Goal: Transaction & Acquisition: Purchase product/service

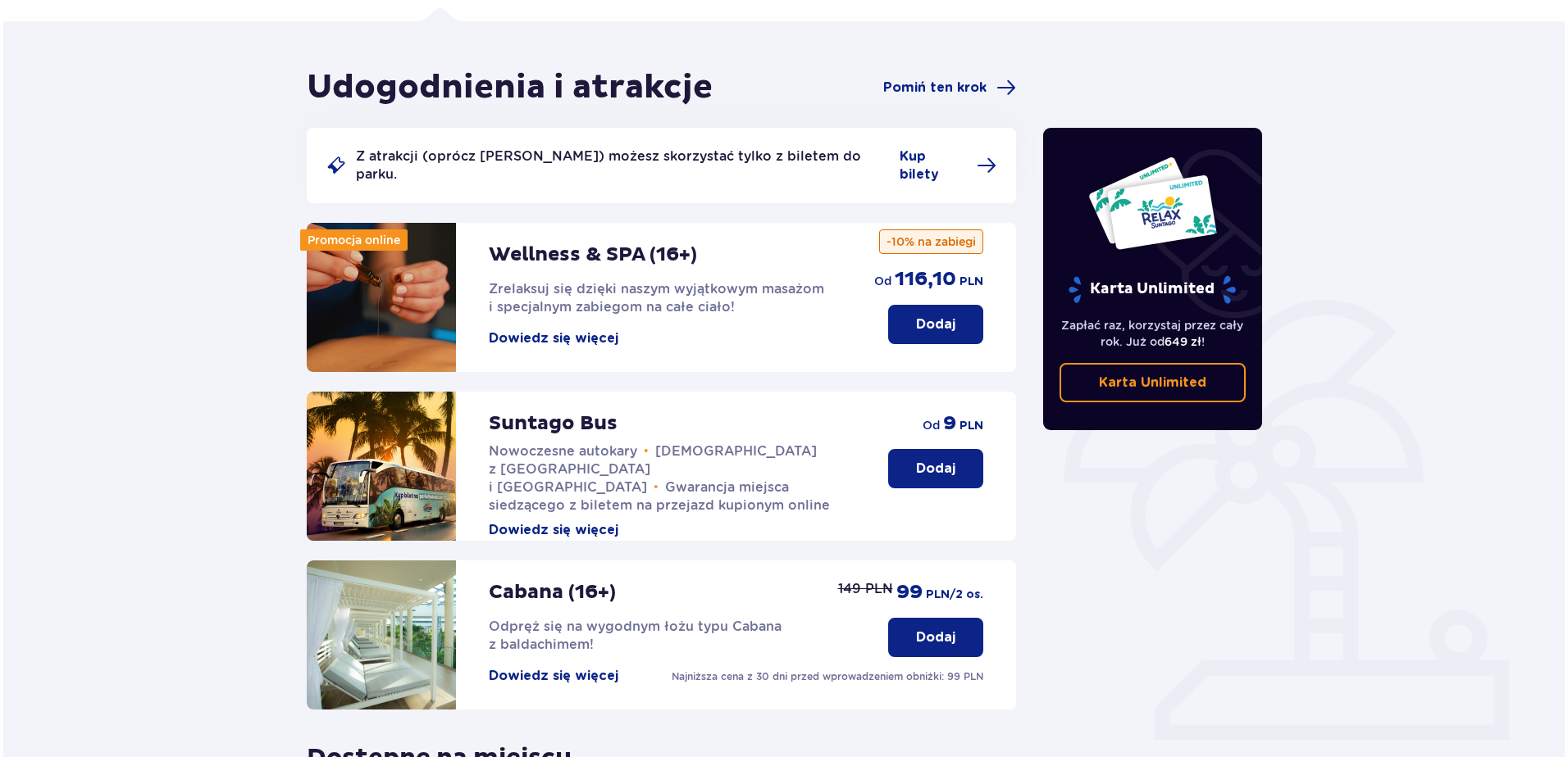
scroll to position [108, 0]
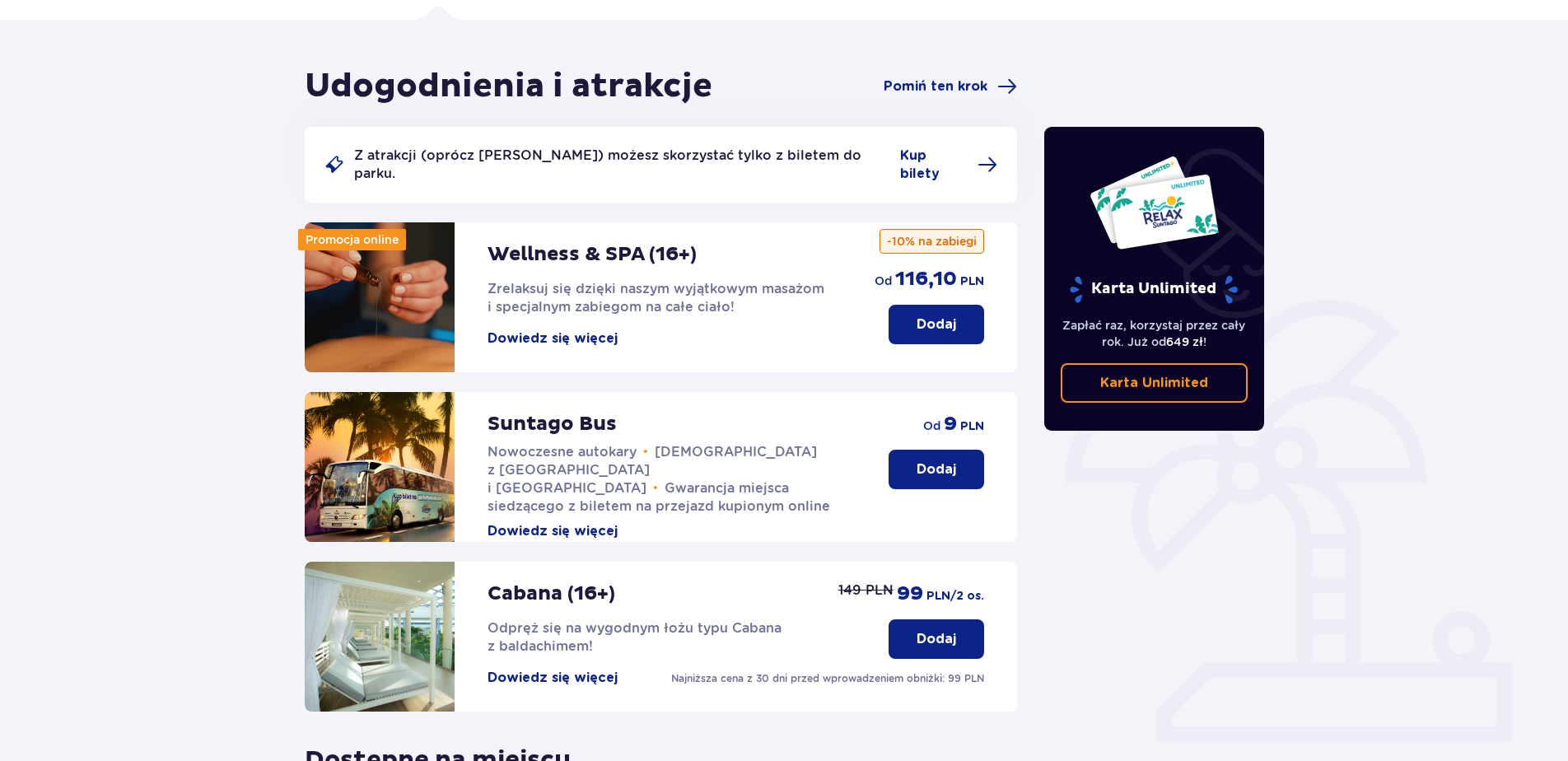
click at [599, 330] on button "Dowiedz się więcej" at bounding box center [552, 338] width 130 height 18
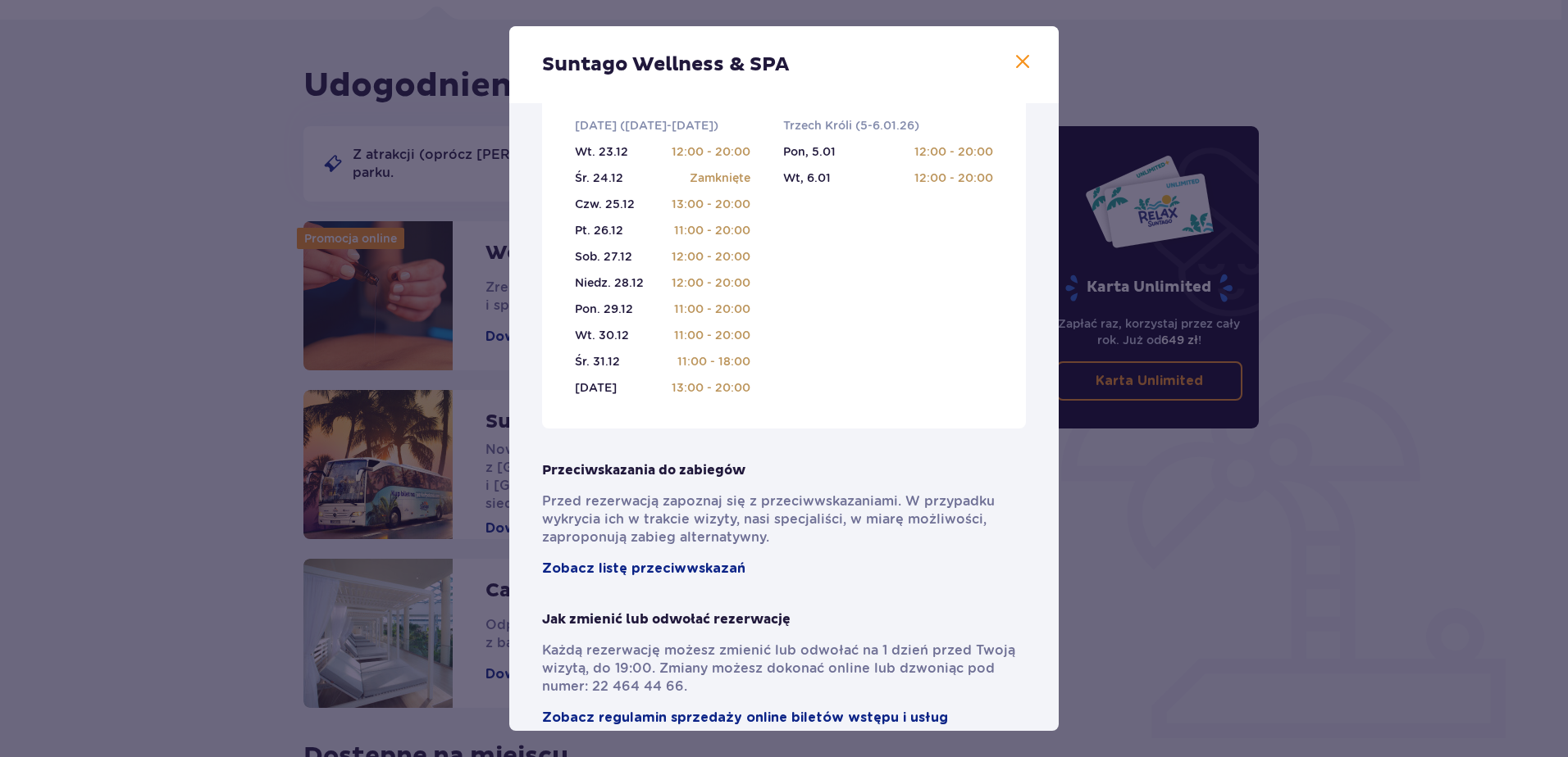
scroll to position [761, 0]
drag, startPoint x: 1319, startPoint y: 655, endPoint x: 1305, endPoint y: 651, distance: 14.6
click at [1315, 651] on div "Suntago Wellness & SPA Pełni pasji profesjonaliści , którzy pomogą Ci dobrać za…" at bounding box center [784, 378] width 1568 height 757
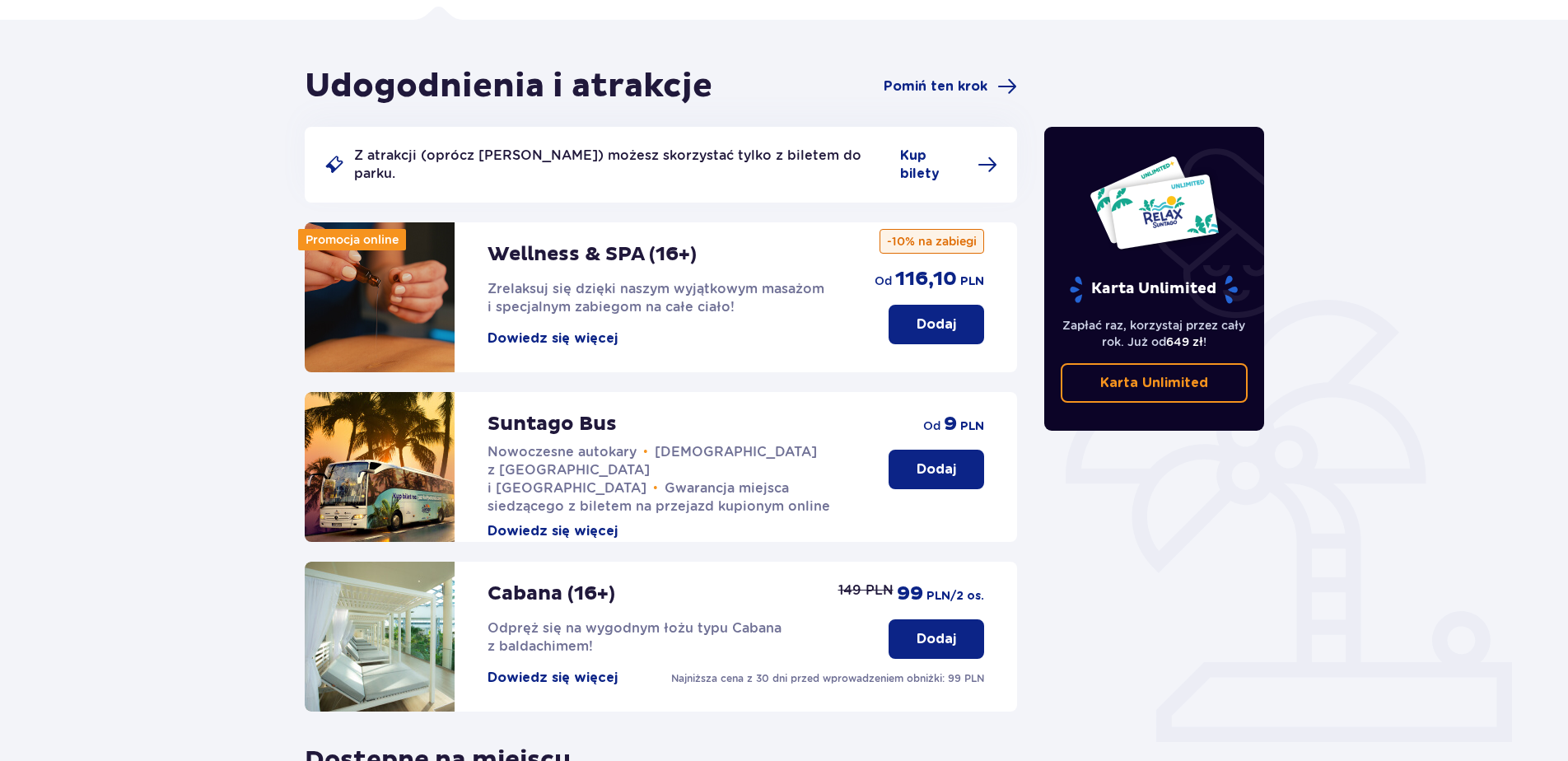
scroll to position [110, 0]
click at [958, 309] on button "Dodaj" at bounding box center [936, 324] width 96 height 40
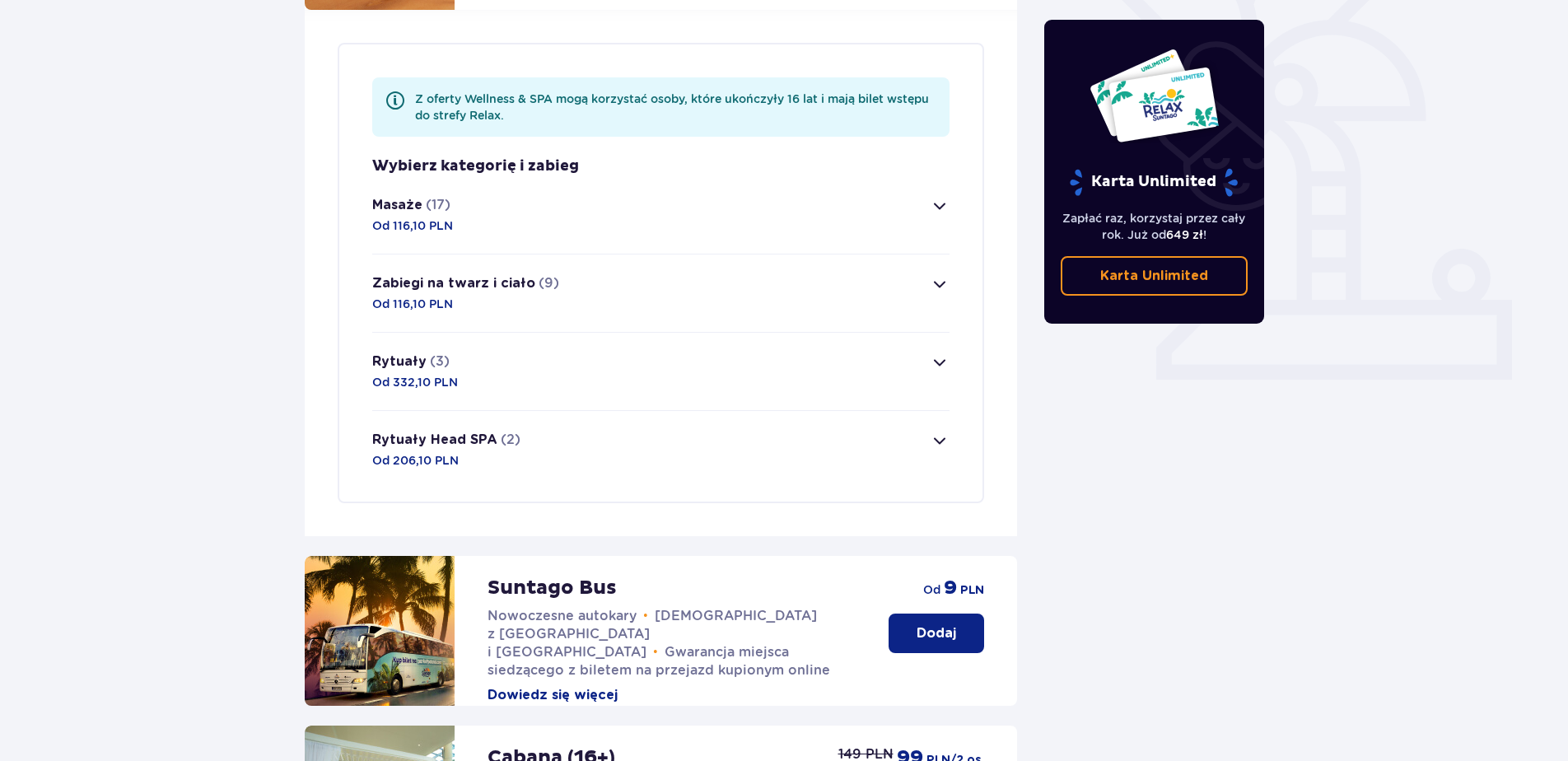
scroll to position [478, 0]
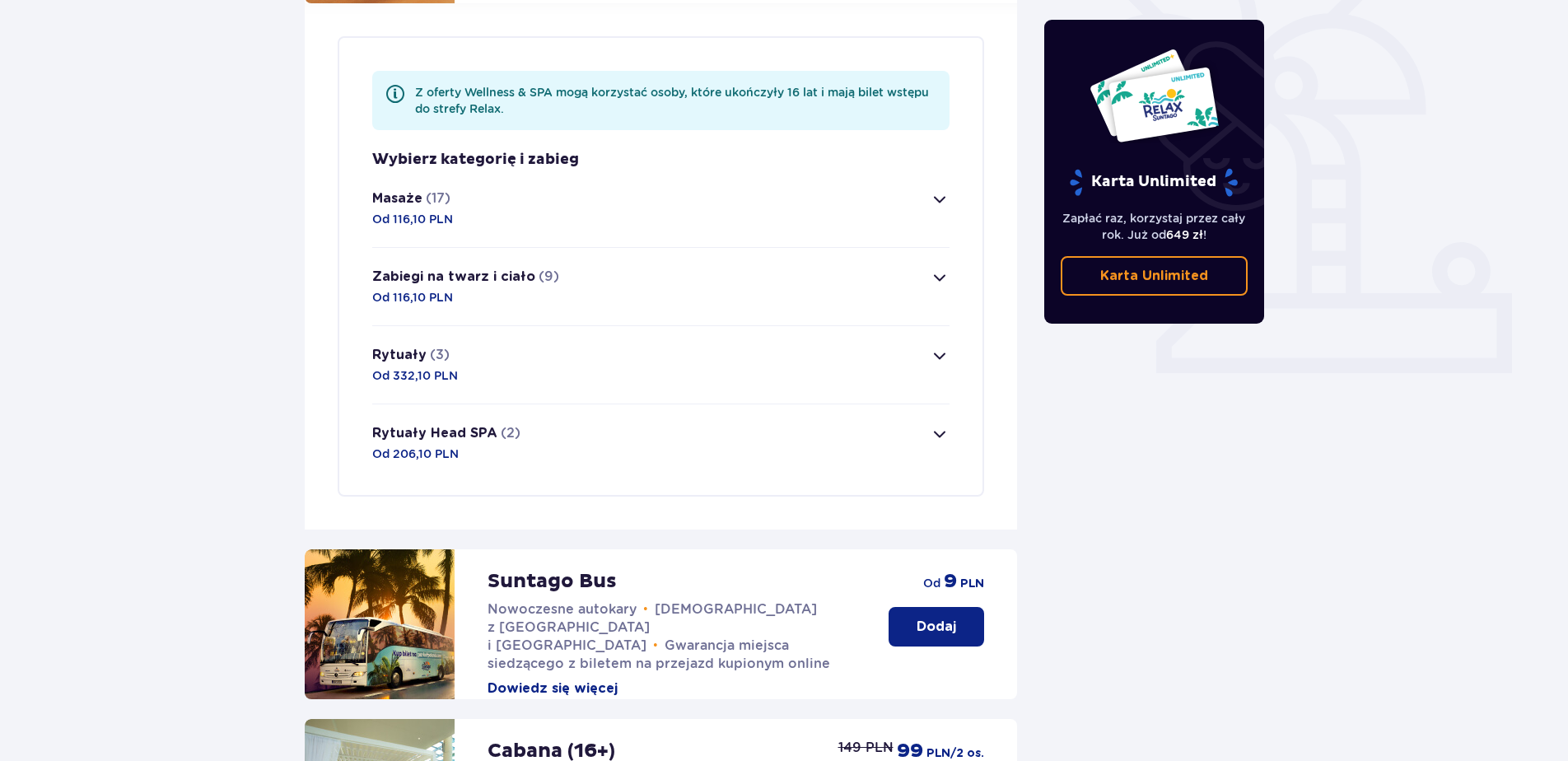
click at [938, 189] on span "button" at bounding box center [939, 199] width 20 height 20
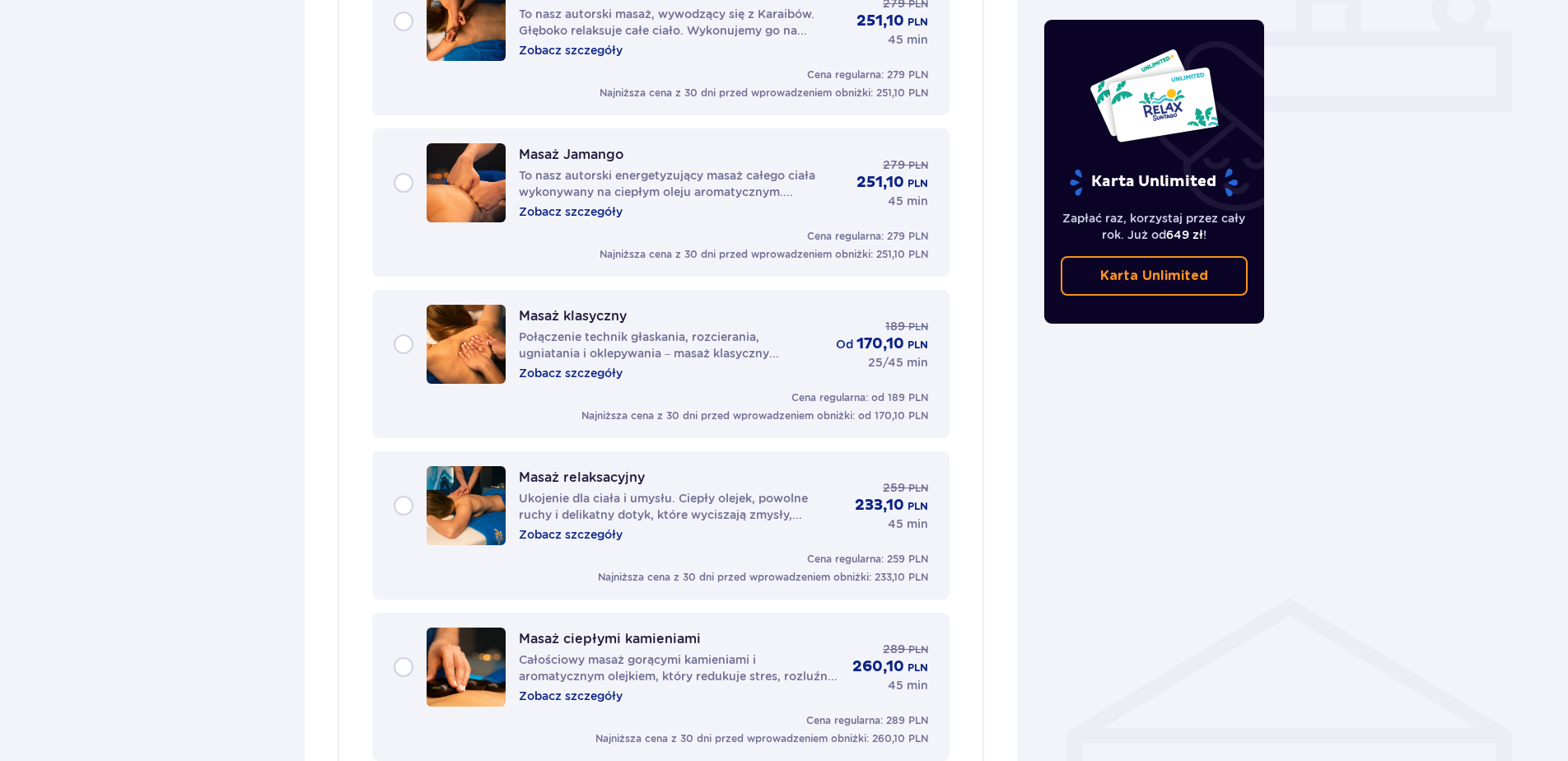
scroll to position [741, 0]
